Goal: Task Accomplishment & Management: Use online tool/utility

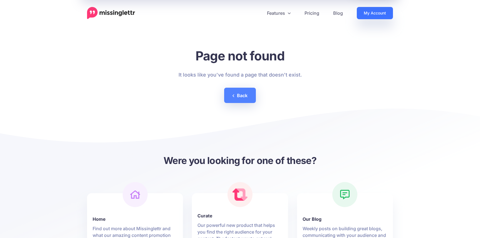
click at [377, 13] on link "My Account" at bounding box center [375, 13] width 36 height 12
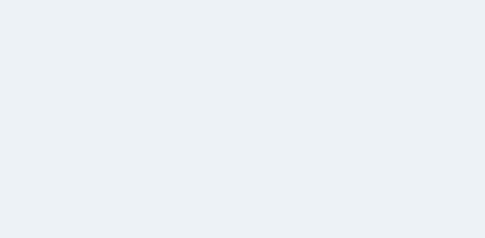
select select
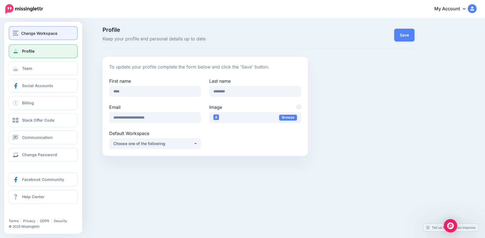
click at [28, 34] on span "Change Workspace" at bounding box center [39, 33] width 36 height 6
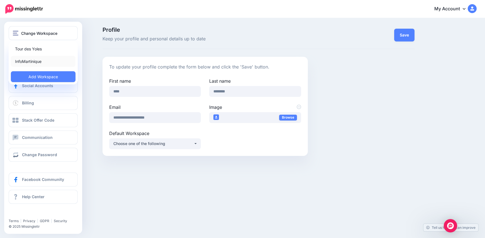
click at [36, 60] on link "InfoMartinique" at bounding box center [43, 61] width 65 height 11
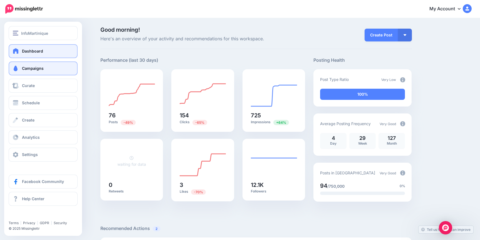
click at [38, 68] on span "Campaigns" at bounding box center [33, 68] width 22 height 5
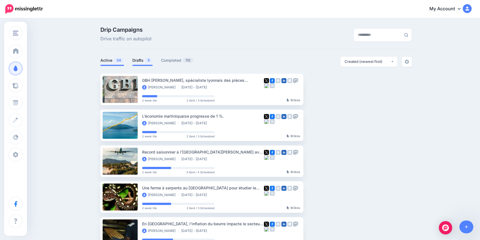
click at [140, 60] on link "Drafts 5" at bounding box center [143, 60] width 20 height 7
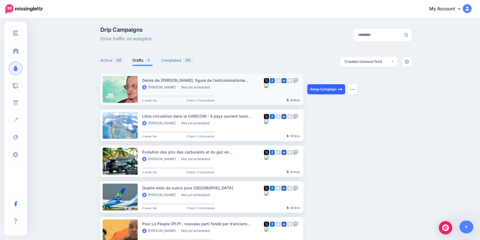
click at [323, 89] on link "Setup Campaign" at bounding box center [327, 89] width 38 height 10
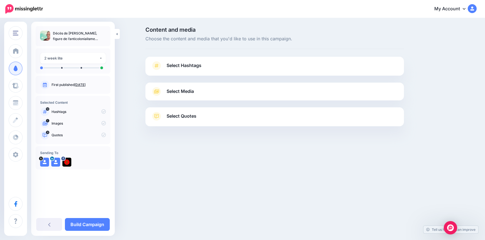
click at [189, 67] on span "Select Hashtags" at bounding box center [183, 66] width 35 height 8
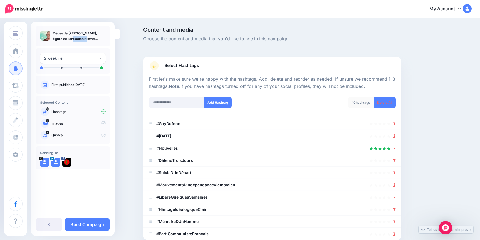
drag, startPoint x: 87, startPoint y: 32, endPoint x: 68, endPoint y: 34, distance: 18.5
click at [68, 34] on p "Décès de [PERSON_NAME], figure de l’anticolonialisme martiniquais." at bounding box center [79, 36] width 53 height 11
copy p "Guy Dufond"
click at [187, 105] on input "text" at bounding box center [177, 102] width 56 height 11
paste input "**********"
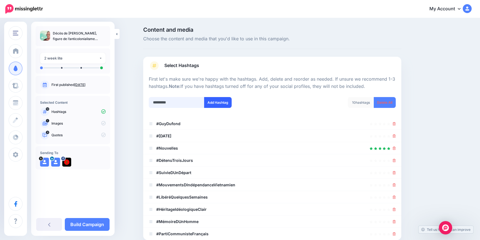
type input "*********"
click at [225, 103] on button "Add Hashtag" at bounding box center [218, 102] width 28 height 11
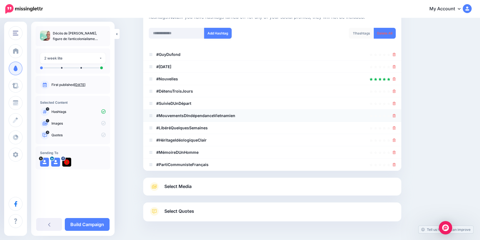
scroll to position [3, 0]
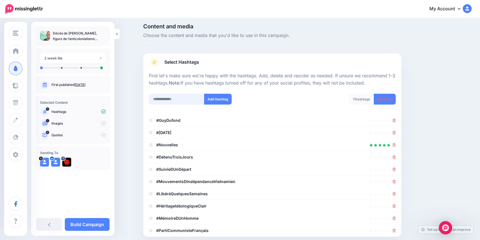
click at [178, 96] on input "text" at bounding box center [177, 99] width 56 height 11
type input "**********"
click at [222, 102] on button "Add Hashtag" at bounding box center [218, 99] width 28 height 11
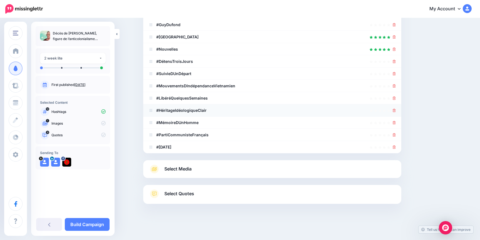
click at [396, 112] on icon at bounding box center [394, 110] width 3 height 3
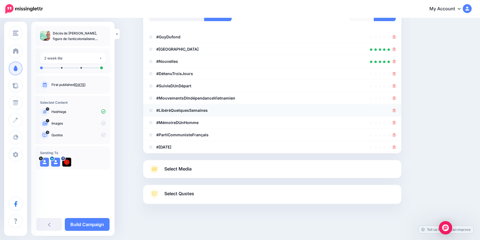
click at [396, 112] on icon at bounding box center [394, 110] width 3 height 3
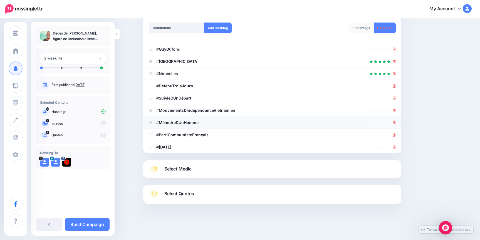
click at [395, 123] on icon at bounding box center [394, 122] width 3 height 3
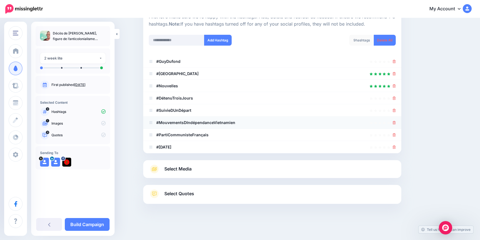
click at [395, 123] on icon at bounding box center [394, 122] width 3 height 3
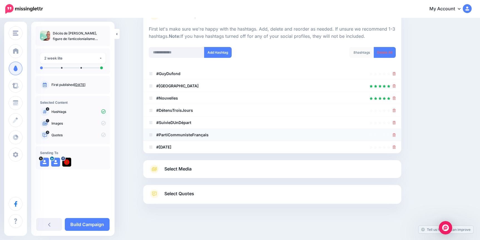
click at [396, 134] on icon at bounding box center [394, 134] width 3 height 3
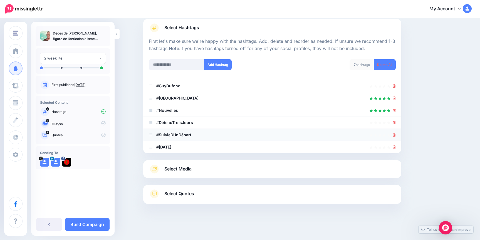
click at [396, 135] on icon at bounding box center [394, 134] width 3 height 3
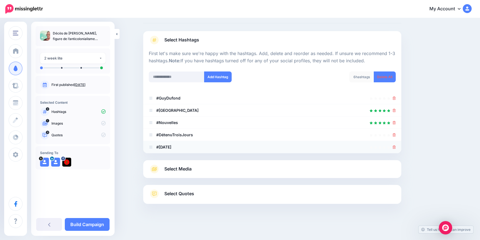
click at [396, 148] on icon at bounding box center [394, 147] width 3 height 3
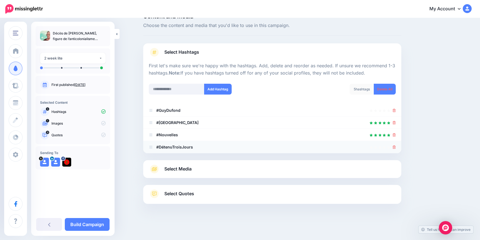
click at [395, 148] on icon at bounding box center [394, 147] width 3 height 3
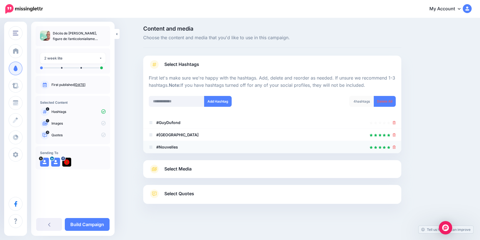
click at [396, 146] on icon at bounding box center [394, 147] width 3 height 3
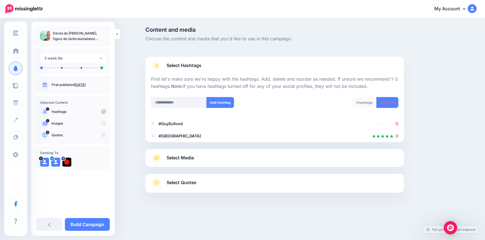
click at [185, 185] on span "Select Quotes" at bounding box center [181, 183] width 30 height 8
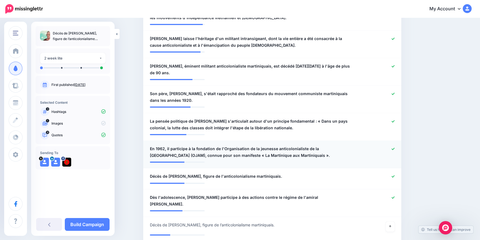
scroll to position [223, 0]
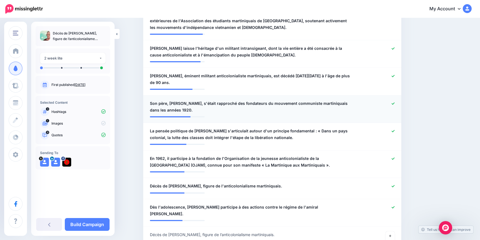
click at [395, 102] on icon at bounding box center [393, 103] width 3 height 2
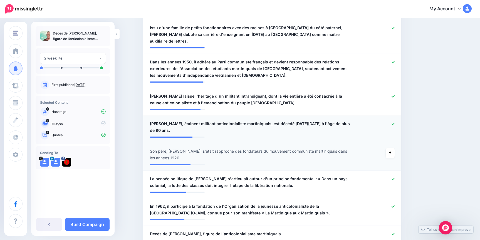
scroll to position [167, 0]
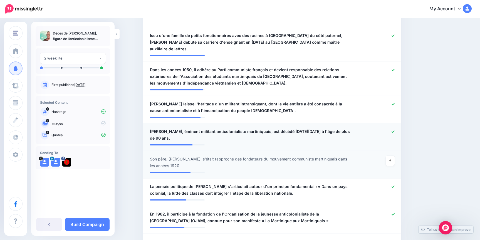
click at [395, 130] on icon at bounding box center [393, 131] width 3 height 3
click at [395, 103] on icon at bounding box center [393, 104] width 3 height 3
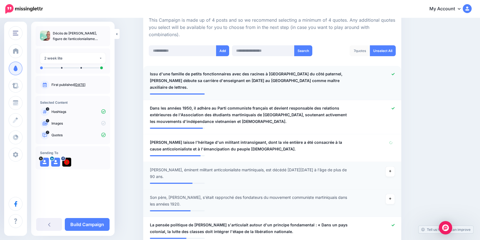
scroll to position [111, 0]
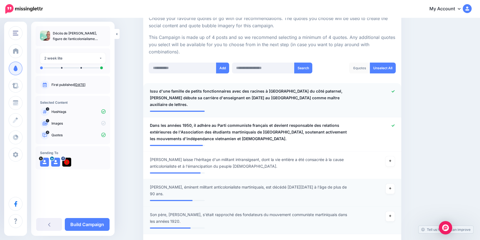
click at [395, 92] on icon at bounding box center [393, 91] width 3 height 2
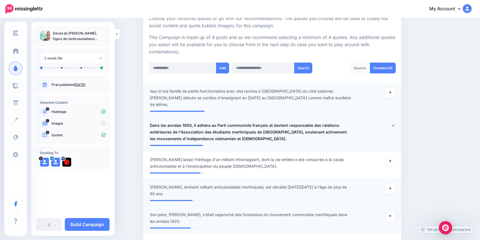
click at [395, 124] on icon at bounding box center [393, 125] width 3 height 3
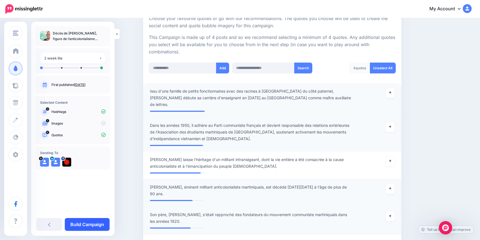
click at [102, 225] on link "Build Campaign" at bounding box center [87, 224] width 45 height 13
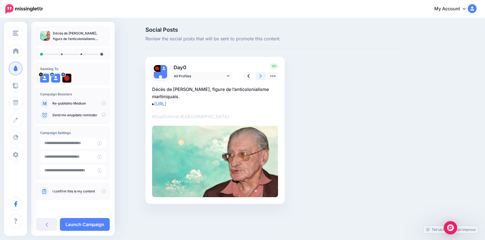
click at [262, 75] on link at bounding box center [260, 76] width 11 height 8
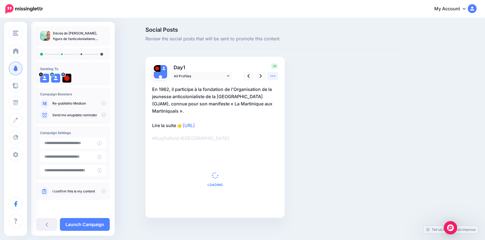
click at [278, 75] on div "39" at bounding box center [259, 71] width 45 height 17
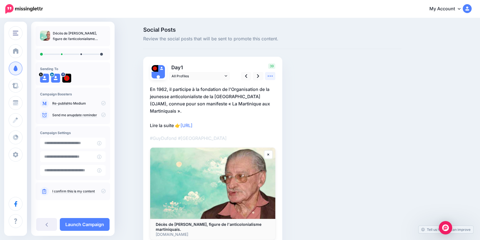
click at [272, 76] on icon at bounding box center [271, 76] width 6 height 6
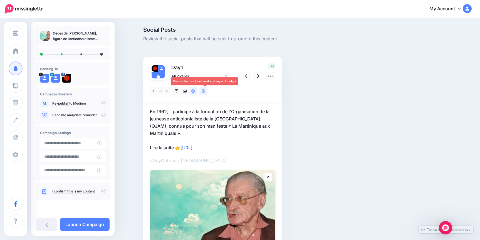
click at [203, 90] on link at bounding box center [203, 91] width 8 height 8
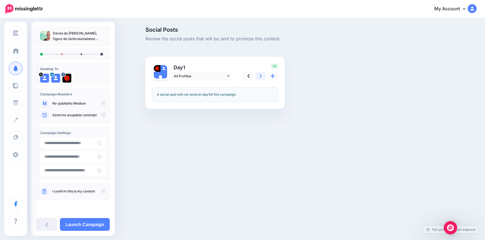
click at [263, 76] on link at bounding box center [260, 76] width 11 height 8
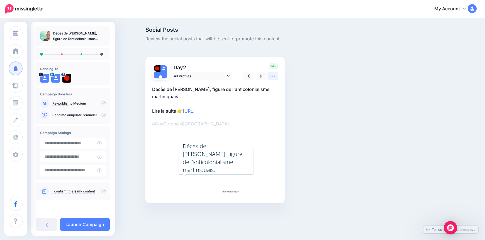
click at [271, 77] on icon at bounding box center [273, 76] width 6 height 6
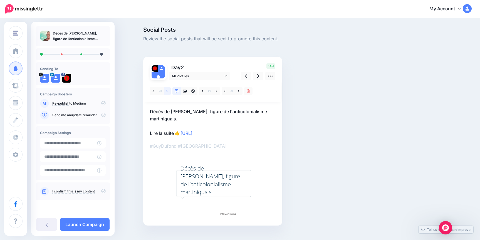
click at [168, 92] on link at bounding box center [167, 91] width 7 height 8
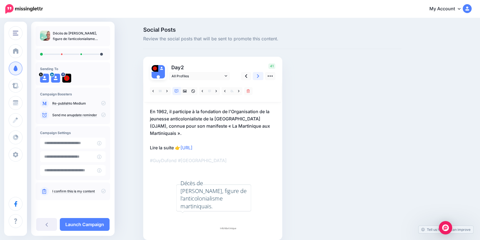
click at [259, 77] on icon at bounding box center [258, 76] width 2 height 6
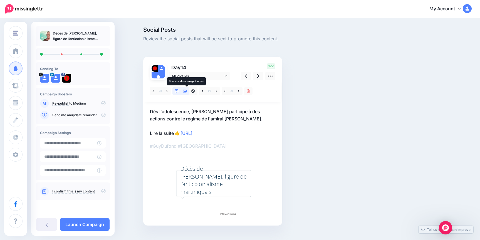
click at [186, 93] on icon at bounding box center [185, 91] width 4 height 4
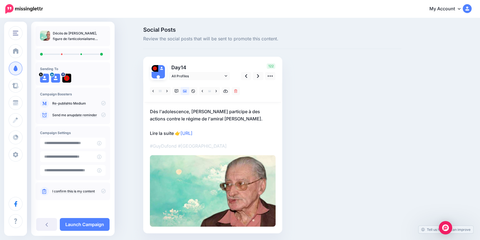
click at [102, 192] on icon at bounding box center [103, 191] width 4 height 4
click at [97, 224] on link "Launch Campaign" at bounding box center [85, 224] width 50 height 13
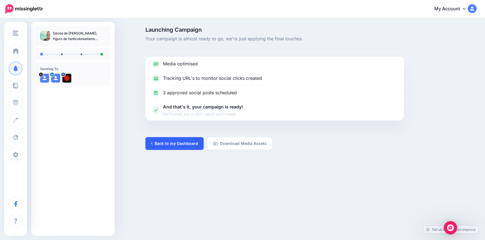
click at [168, 143] on link "Back to my Dashboard" at bounding box center [174, 143] width 58 height 13
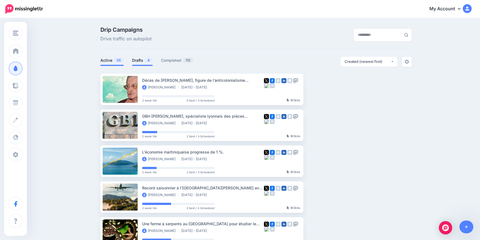
click at [138, 60] on link "Drafts 4" at bounding box center [142, 60] width 21 height 7
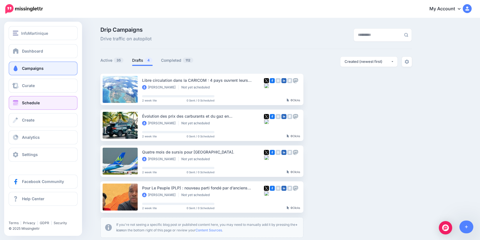
click at [33, 103] on span "Schedule" at bounding box center [31, 102] width 18 height 5
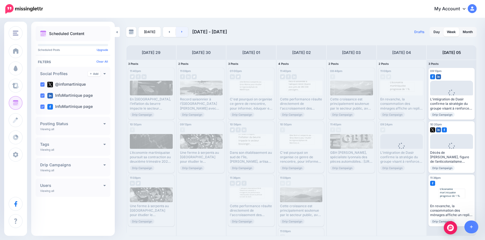
click at [182, 33] on link at bounding box center [182, 32] width 13 height 10
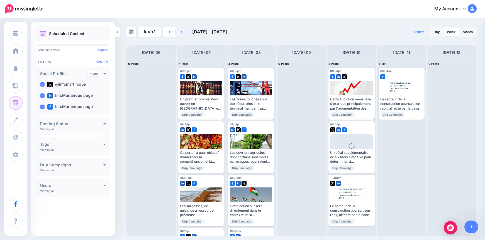
click at [179, 32] on link at bounding box center [182, 32] width 13 height 10
